Goal: Information Seeking & Learning: Learn about a topic

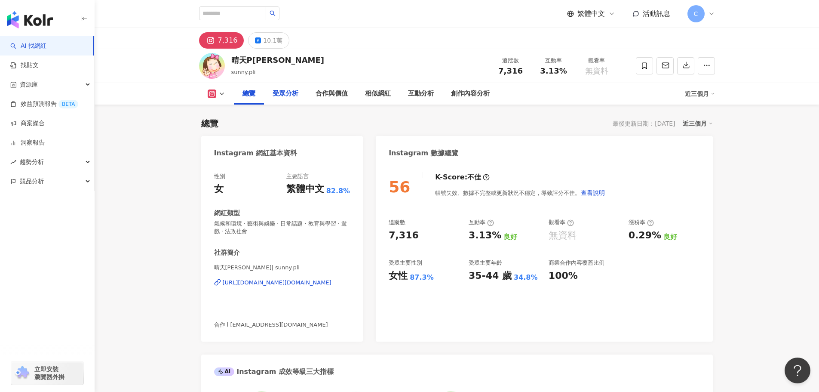
click at [277, 94] on div "受眾分析" at bounding box center [286, 94] width 26 height 10
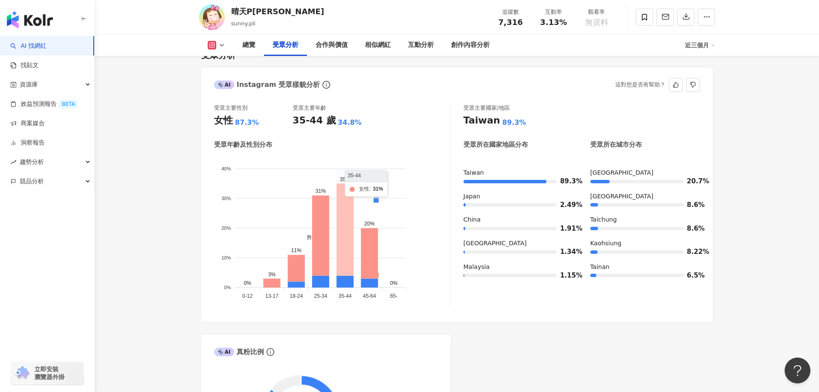
scroll to position [719, 0]
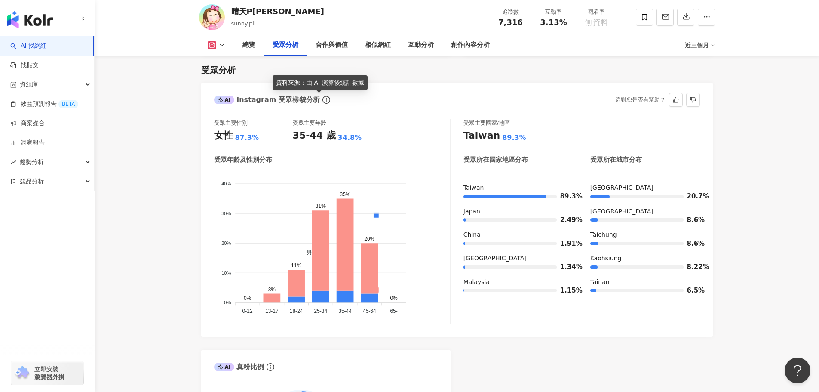
click at [323, 98] on icon "info-circle" at bounding box center [327, 100] width 8 height 8
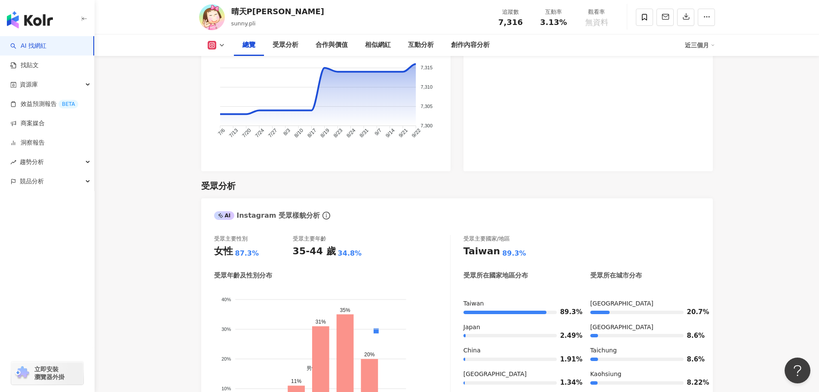
scroll to position [590, 0]
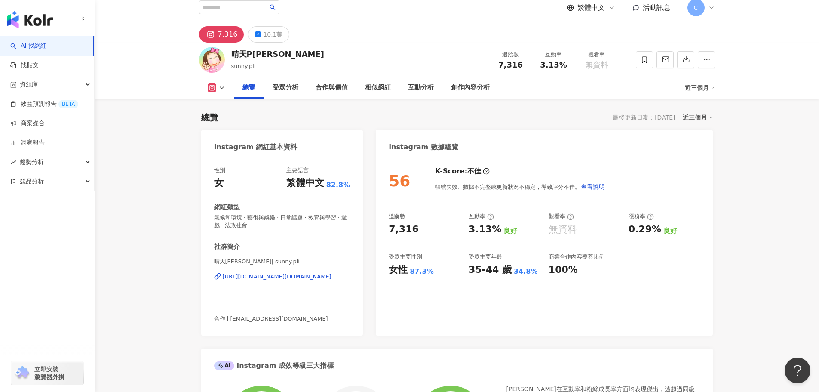
scroll to position [0, 0]
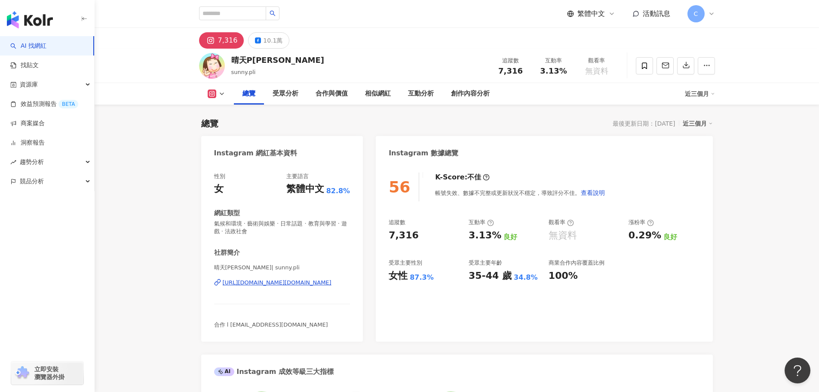
drag, startPoint x: 331, startPoint y: 287, endPoint x: 222, endPoint y: 282, distance: 108.5
click at [222, 282] on div "晴天[PERSON_NAME]| sunny.pli [URL][DOMAIN_NAME][DOMAIN_NAME]" at bounding box center [282, 289] width 136 height 50
copy div "[URL][DOMAIN_NAME][DOMAIN_NAME]"
click at [304, 237] on div "性別 女 主要語言 繁體中文 82.8% 網紅類型 氣候和環境 · 藝術與娛樂 · 日常話題 · 教育與學習 · 遊戲 · 法政社會 社群簡介 [PERSON…" at bounding box center [282, 250] width 136 height 156
click at [285, 94] on div "受眾分析" at bounding box center [286, 94] width 26 height 10
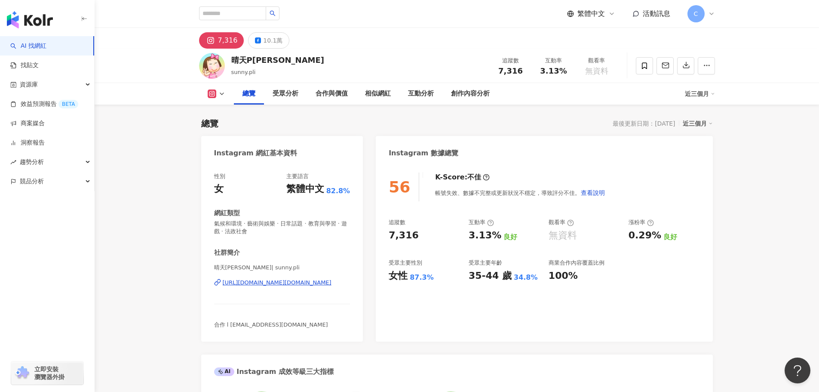
scroll to position [719, 0]
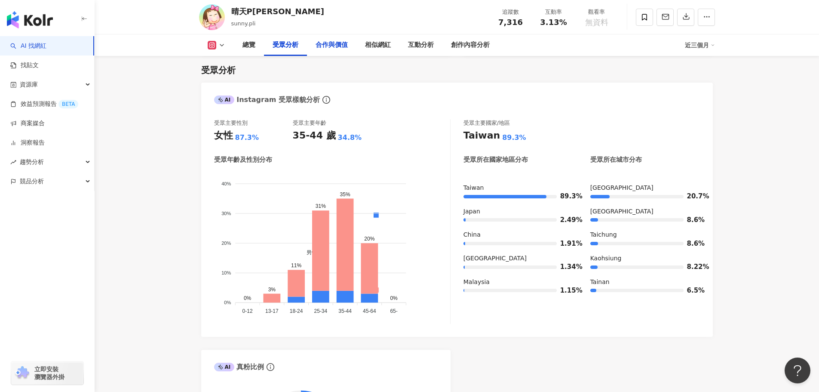
click at [337, 44] on div "合作與價值" at bounding box center [332, 45] width 32 height 10
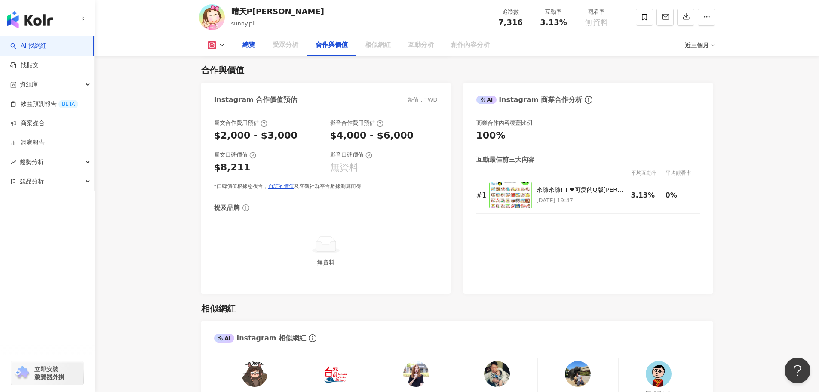
click at [253, 49] on div "總覽" at bounding box center [249, 45] width 13 height 10
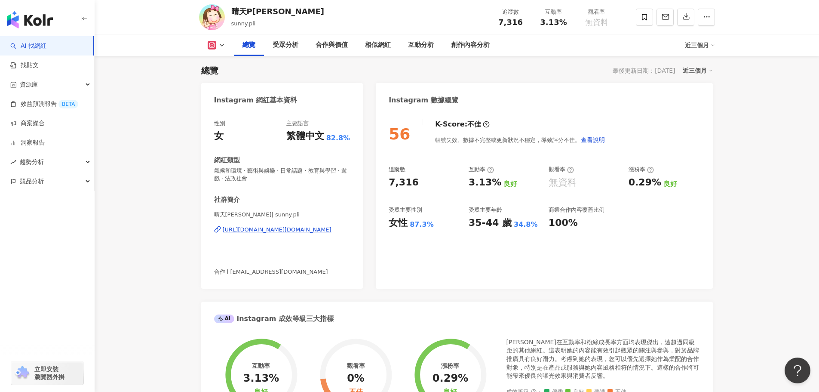
click at [283, 229] on div "[URL][DOMAIN_NAME][DOMAIN_NAME]" at bounding box center [277, 230] width 109 height 8
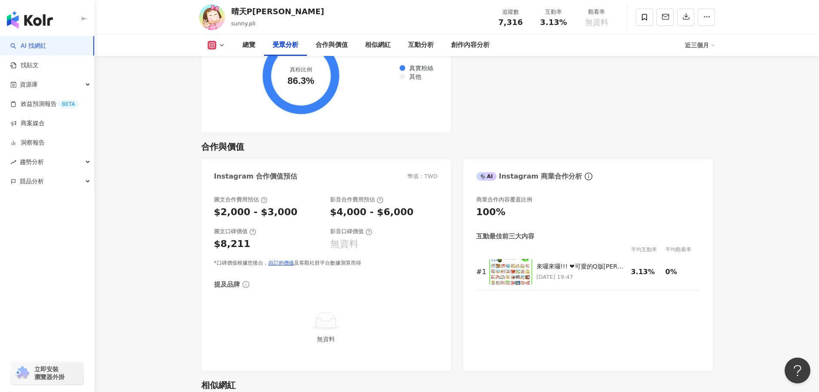
scroll to position [903, 0]
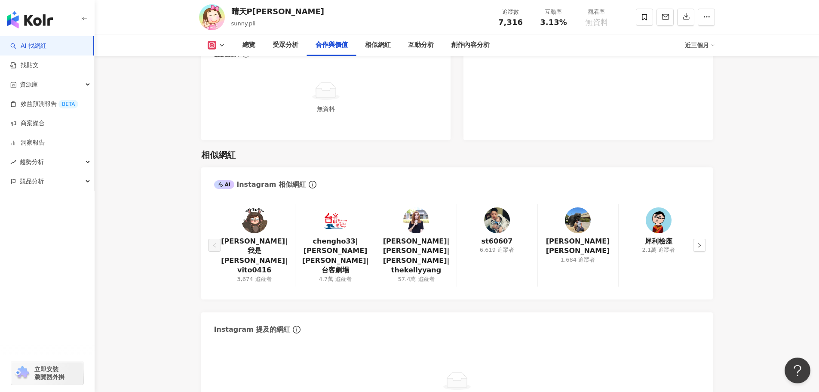
click at [485, 243] on div "相似網紅 AI Instagram 相似網紅 [PERSON_NAME]|我是[PERSON_NAME]|vito0416 3,674 追蹤者 chengho…" at bounding box center [457, 289] width 512 height 299
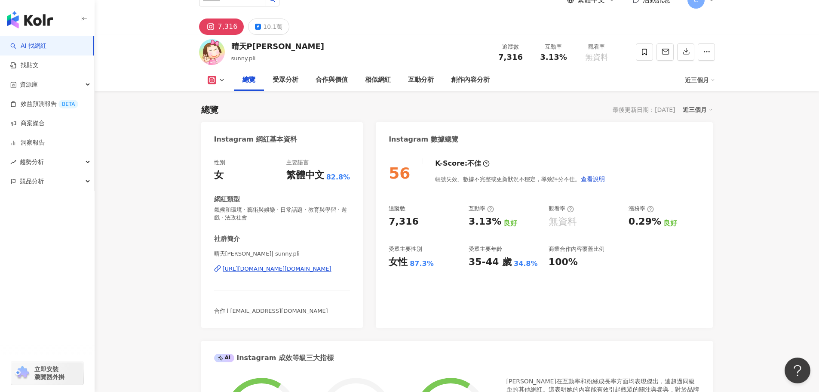
scroll to position [0, 0]
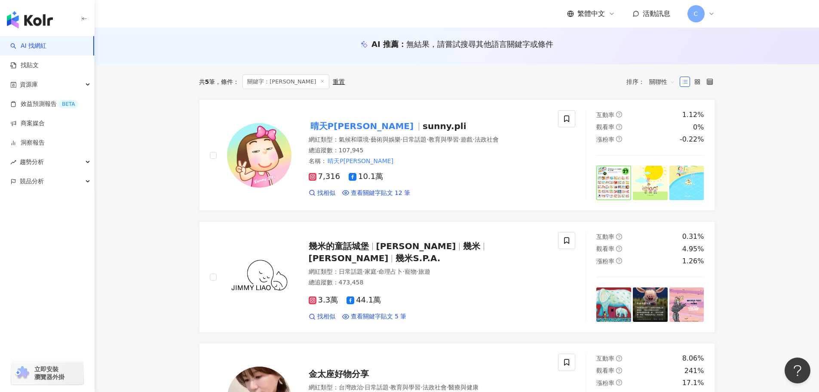
scroll to position [86, 0]
click at [365, 176] on span "10.1萬" at bounding box center [366, 175] width 34 height 9
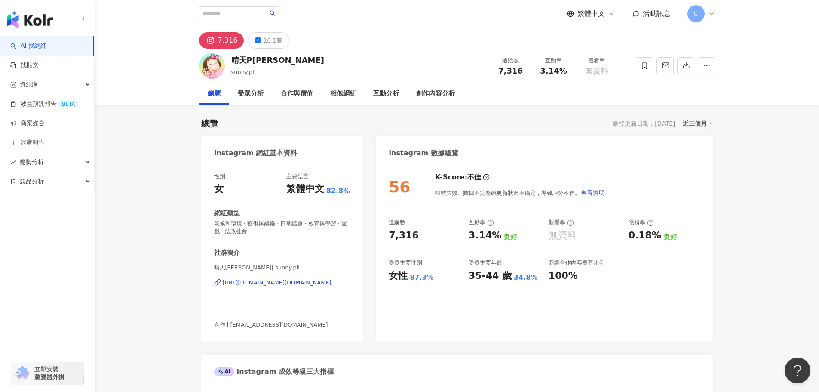
click at [281, 283] on div "[URL][DOMAIN_NAME][DOMAIN_NAME]" at bounding box center [277, 283] width 109 height 8
